Goal: Task Accomplishment & Management: Manage account settings

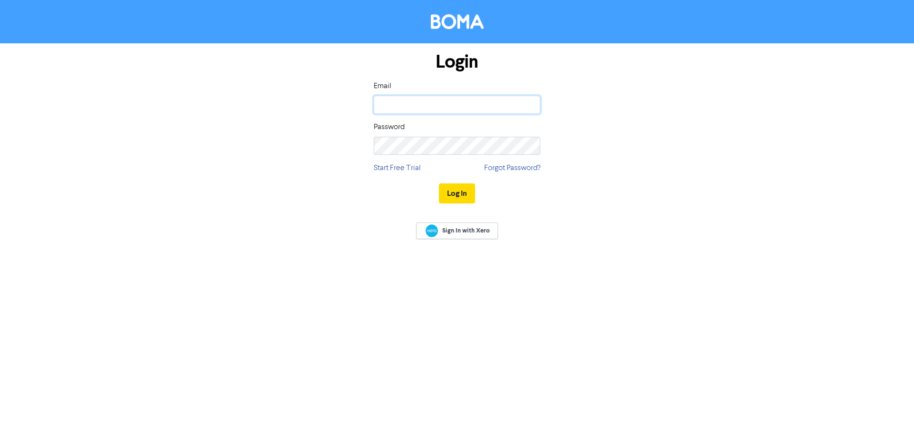
click at [488, 104] on input "email" at bounding box center [457, 105] width 167 height 18
type input "[PERSON_NAME][EMAIL_ADDRESS][DOMAIN_NAME]"
click at [439, 183] on button "Log In" at bounding box center [457, 193] width 36 height 20
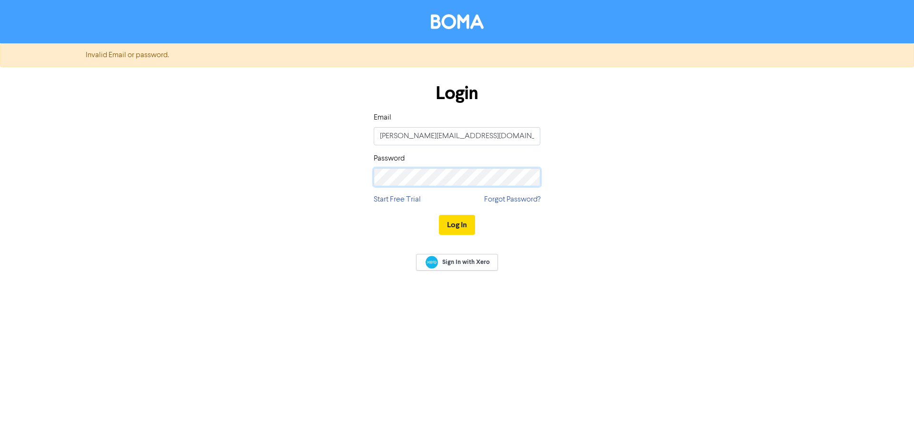
click at [439, 215] on button "Log In" at bounding box center [457, 225] width 36 height 20
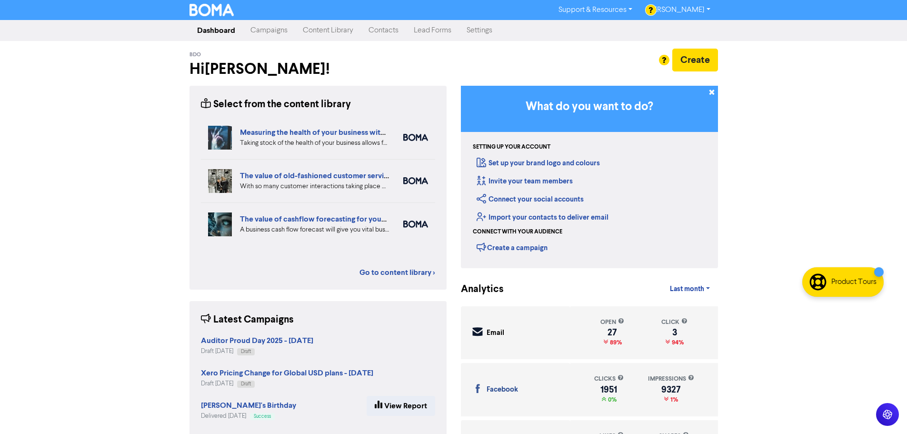
click at [264, 26] on link "Campaigns" at bounding box center [269, 30] width 52 height 19
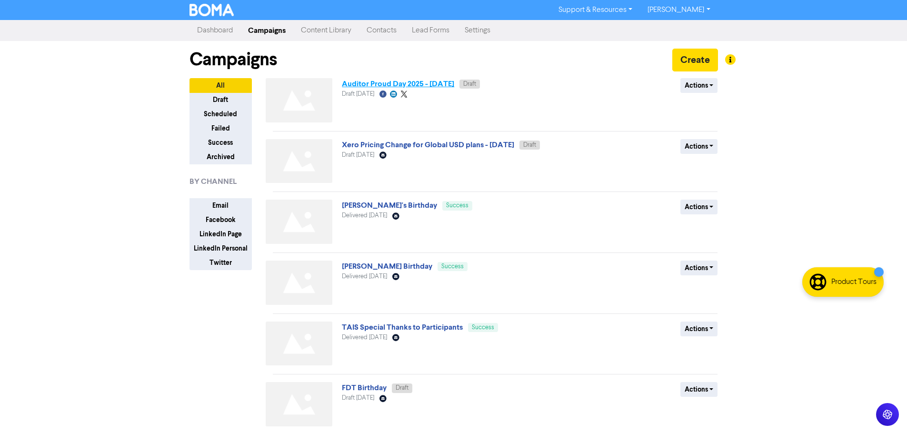
click at [446, 88] on link "Auditor Proud Day 2025 - [DATE]" at bounding box center [398, 84] width 112 height 10
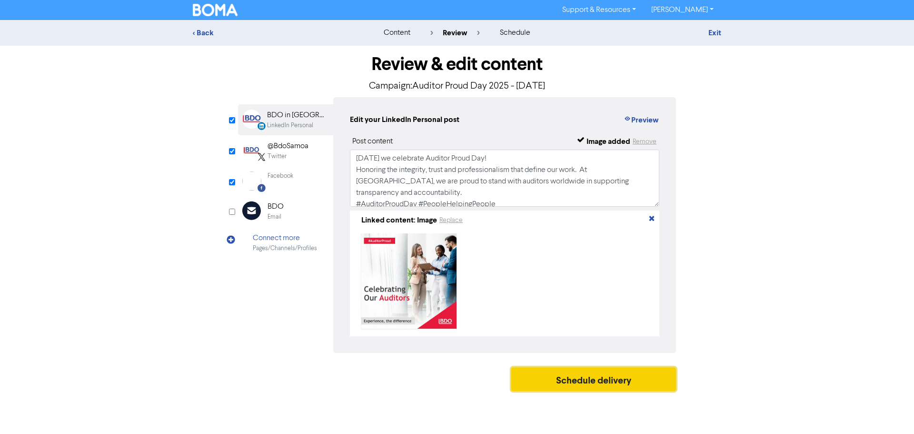
click at [622, 385] on button "Schedule delivery" at bounding box center [593, 379] width 165 height 24
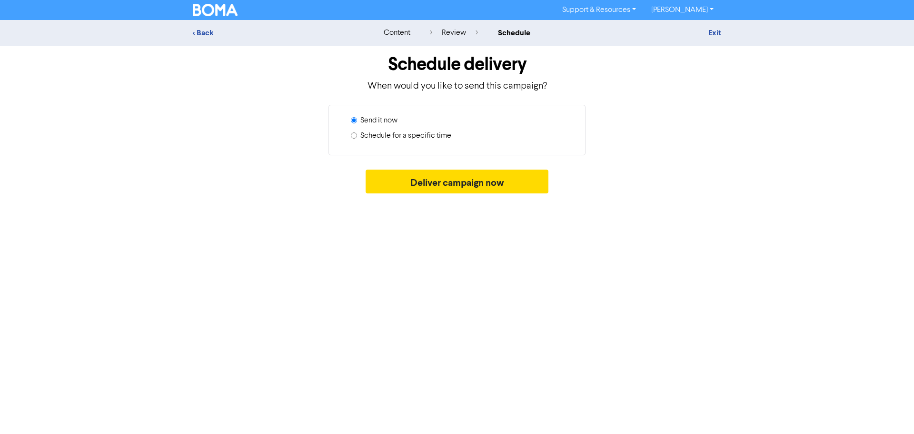
click at [393, 137] on label "Schedule for a specific time" at bounding box center [405, 135] width 91 height 11
click at [357, 137] on input "Schedule for a specific time" at bounding box center [354, 135] width 6 height 6
radio input "true"
radio input "false"
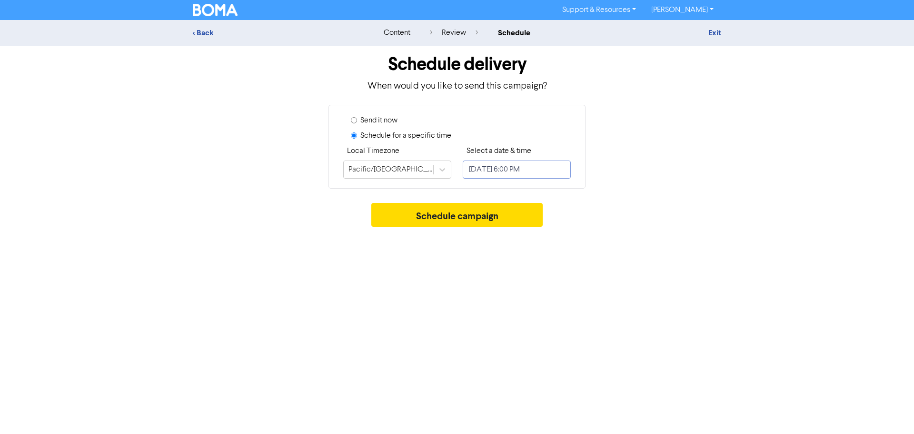
click at [534, 174] on input "[DATE] 6:00 PM" at bounding box center [517, 169] width 108 height 18
select select "8"
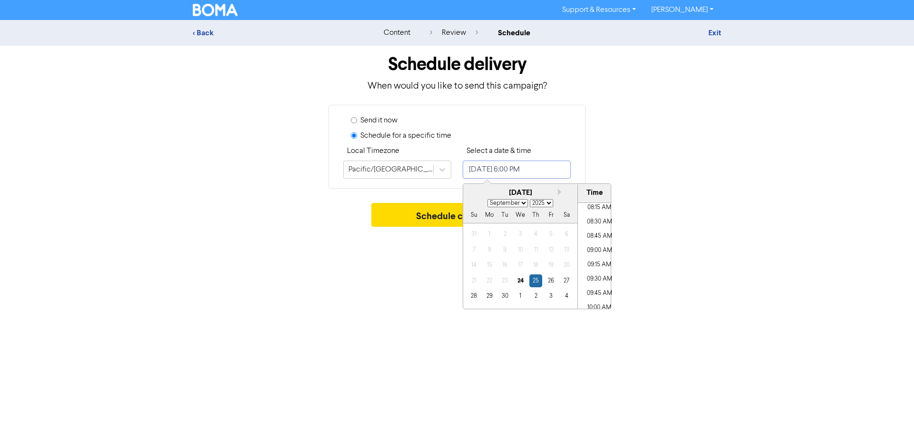
scroll to position [444, 0]
click at [595, 220] on li "08:00 AM" at bounding box center [599, 223] width 43 height 14
type input "[DATE] 8:00 AM"
click at [642, 329] on div "Support & Resources Video Tutorials FAQ & Guides Marketing Education [PERSON_NA…" at bounding box center [457, 217] width 914 height 434
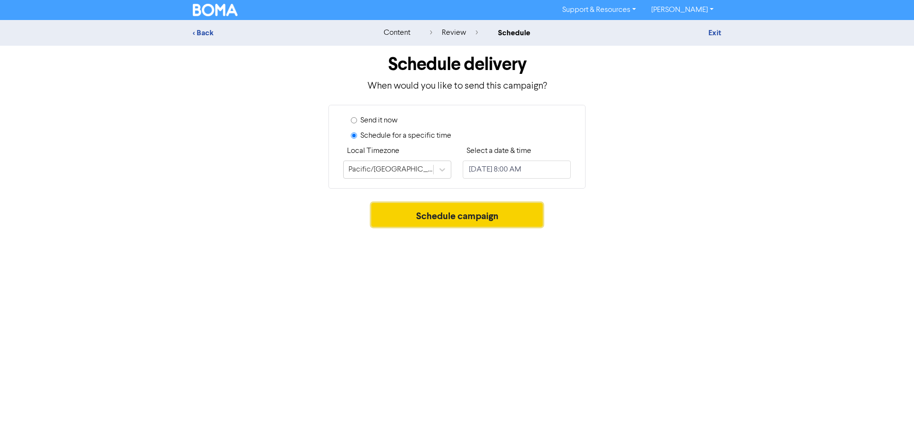
click at [486, 212] on button "Schedule campaign" at bounding box center [457, 215] width 172 height 24
